Goal: Find specific page/section: Find specific page/section

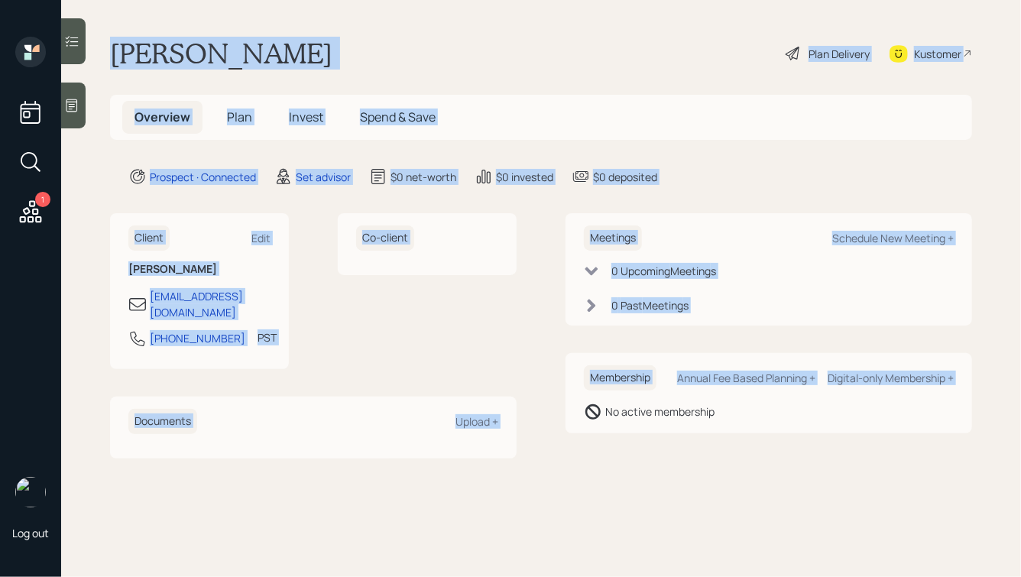
drag, startPoint x: 117, startPoint y: 50, endPoint x: 549, endPoint y: 473, distance: 605.2
click at [549, 473] on main "[PERSON_NAME] Plan Delivery Kustomer Overview Plan Invest Spend & Save Prospect…" at bounding box center [541, 288] width 960 height 577
click at [604, 475] on main "Sabza Jiwani Plan Delivery Kustomer Overview Plan Invest Spend & Save Prospect …" at bounding box center [541, 288] width 960 height 577
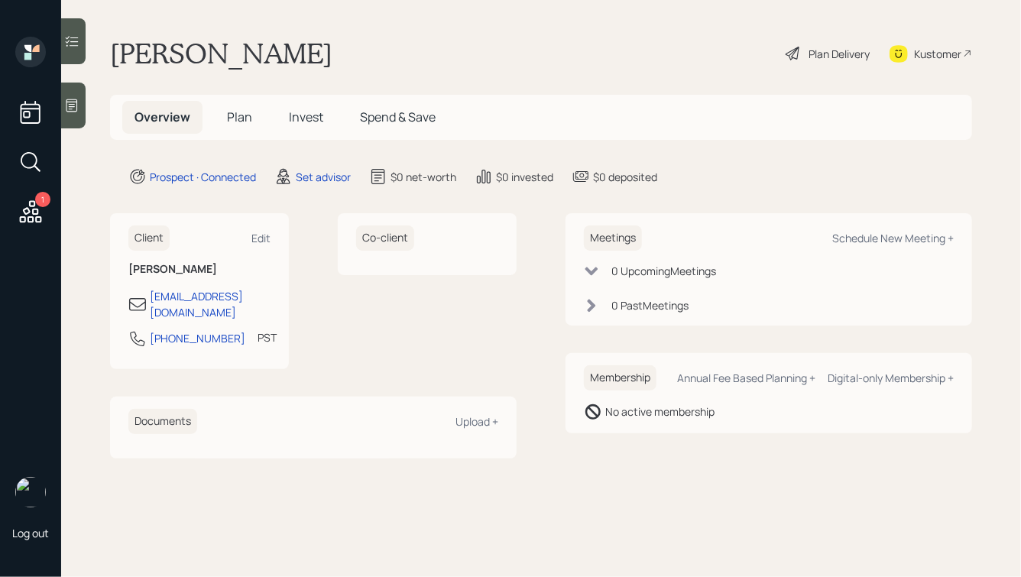
click at [80, 105] on div at bounding box center [73, 106] width 24 height 46
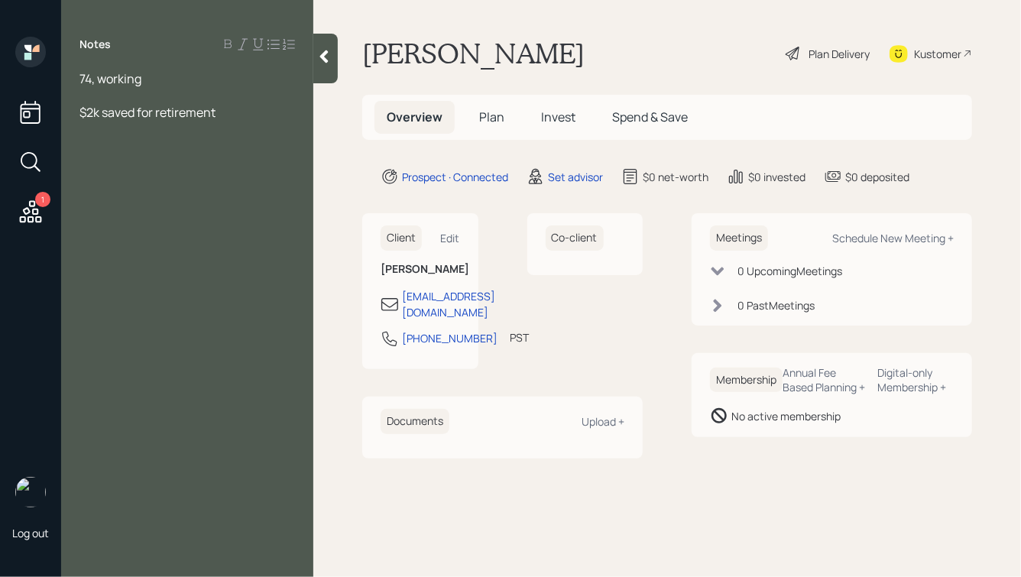
click at [325, 65] on div at bounding box center [325, 59] width 24 height 50
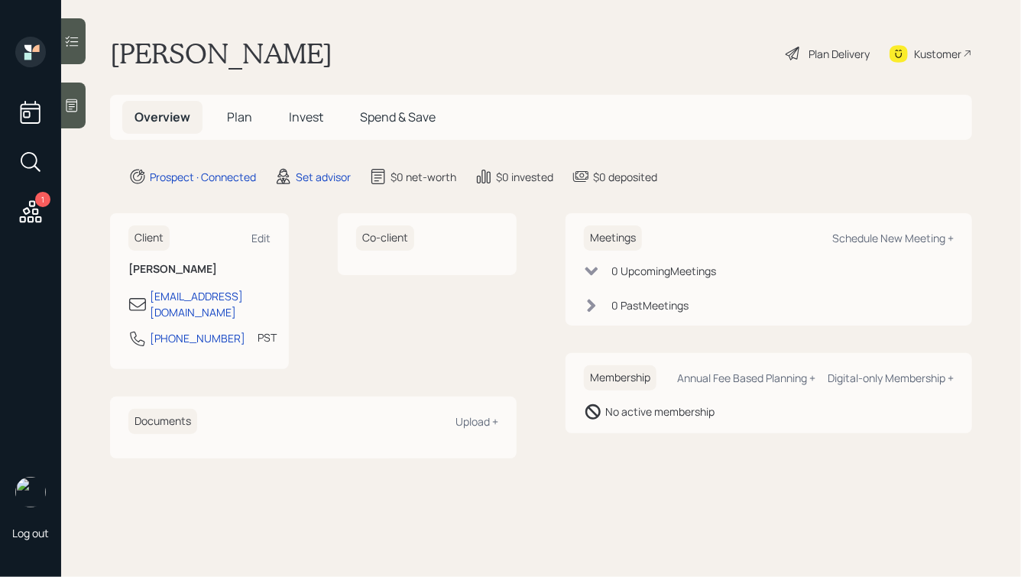
click at [58, 104] on div "1 Log out" at bounding box center [30, 288] width 61 height 577
click at [71, 99] on icon at bounding box center [71, 105] width 11 height 13
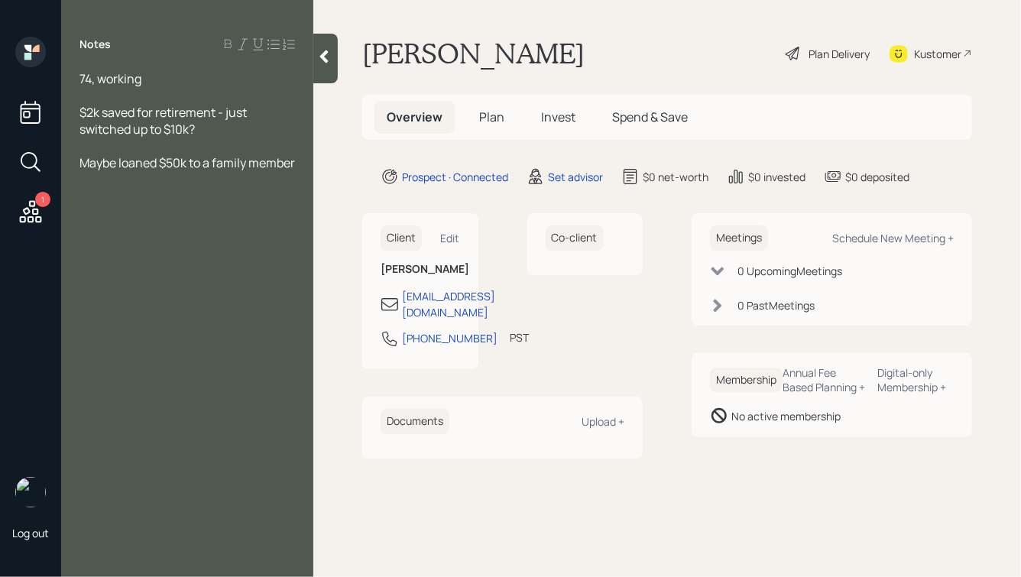
click at [327, 49] on icon at bounding box center [323, 56] width 15 height 15
